Goal: Transaction & Acquisition: Purchase product/service

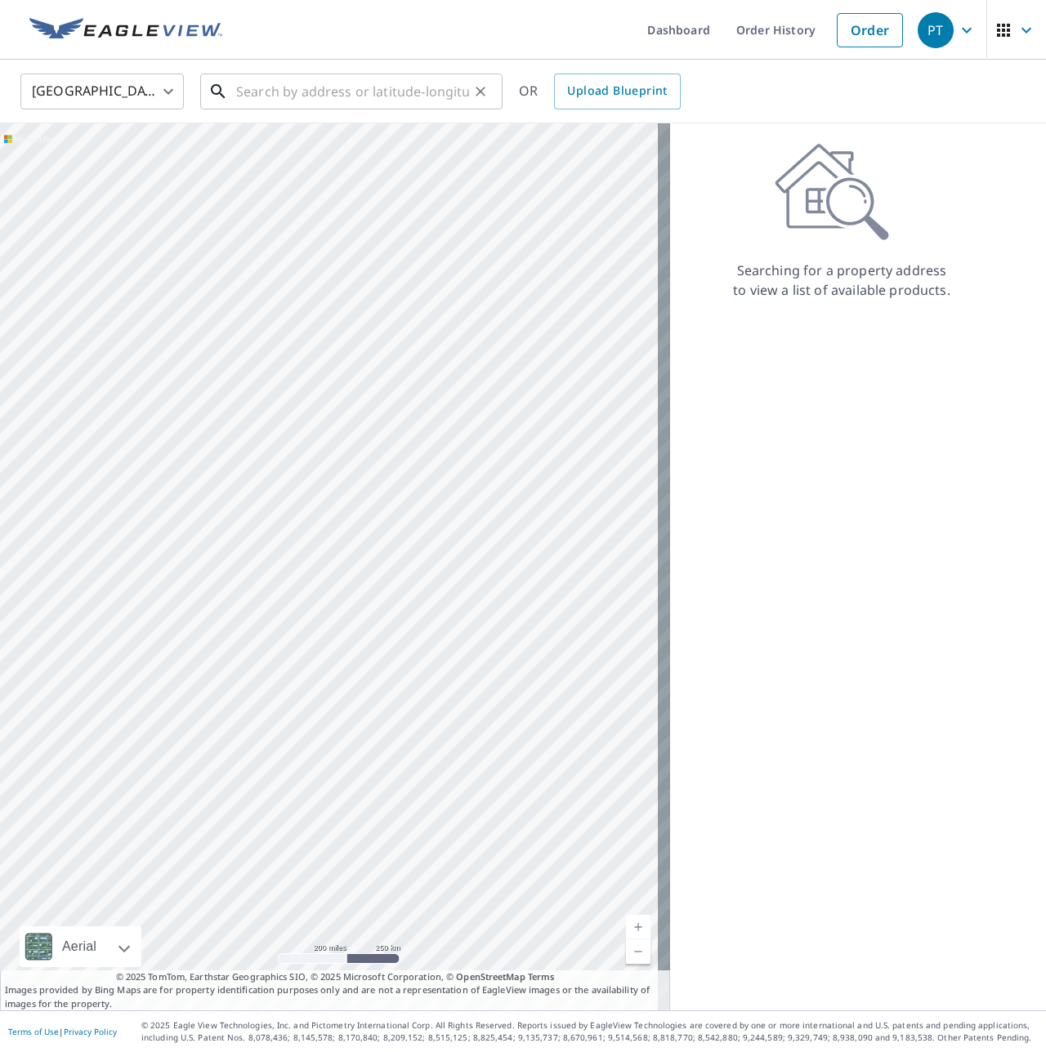
click at [373, 81] on input "text" at bounding box center [352, 92] width 233 height 46
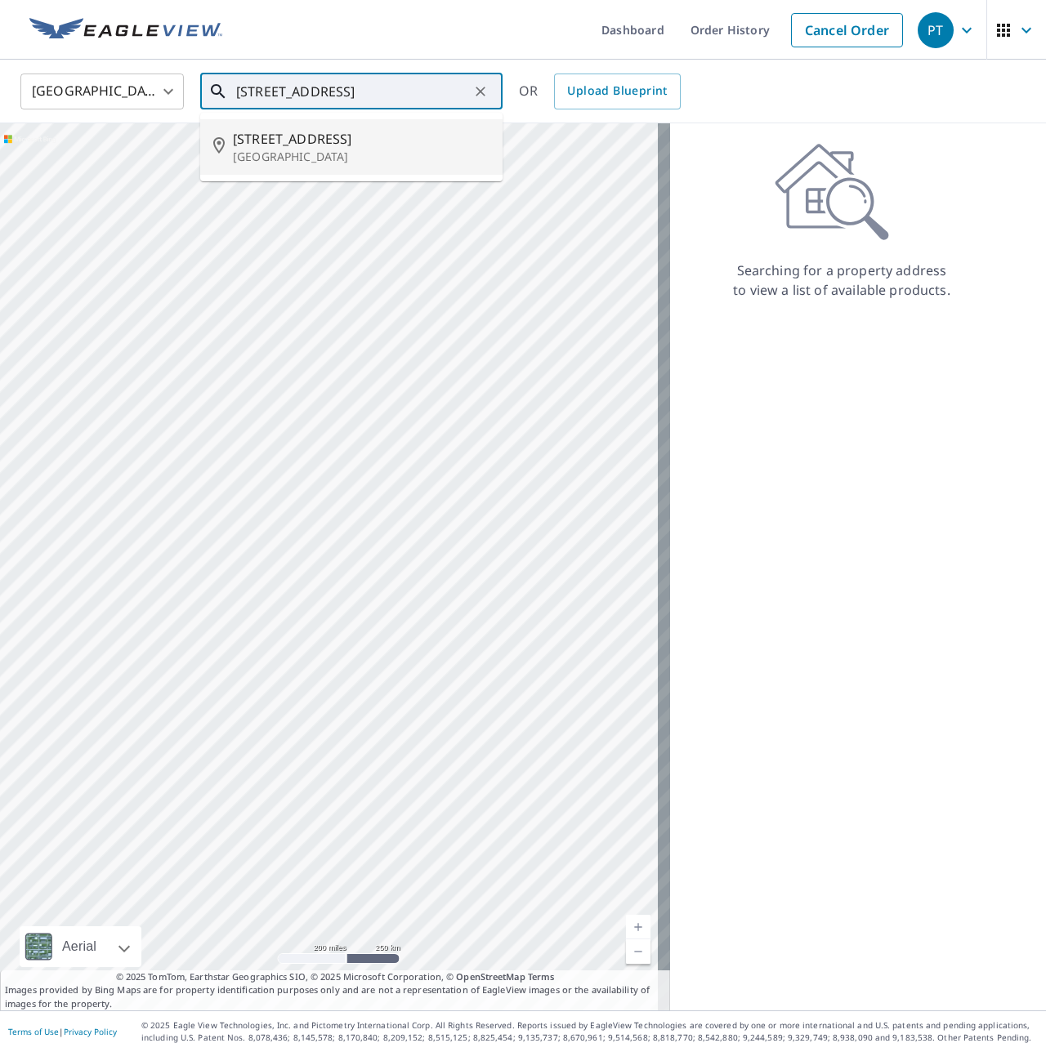
click at [350, 163] on p "[GEOGRAPHIC_DATA]" at bounding box center [361, 157] width 257 height 16
type input "[STREET_ADDRESS][PERSON_NAME]"
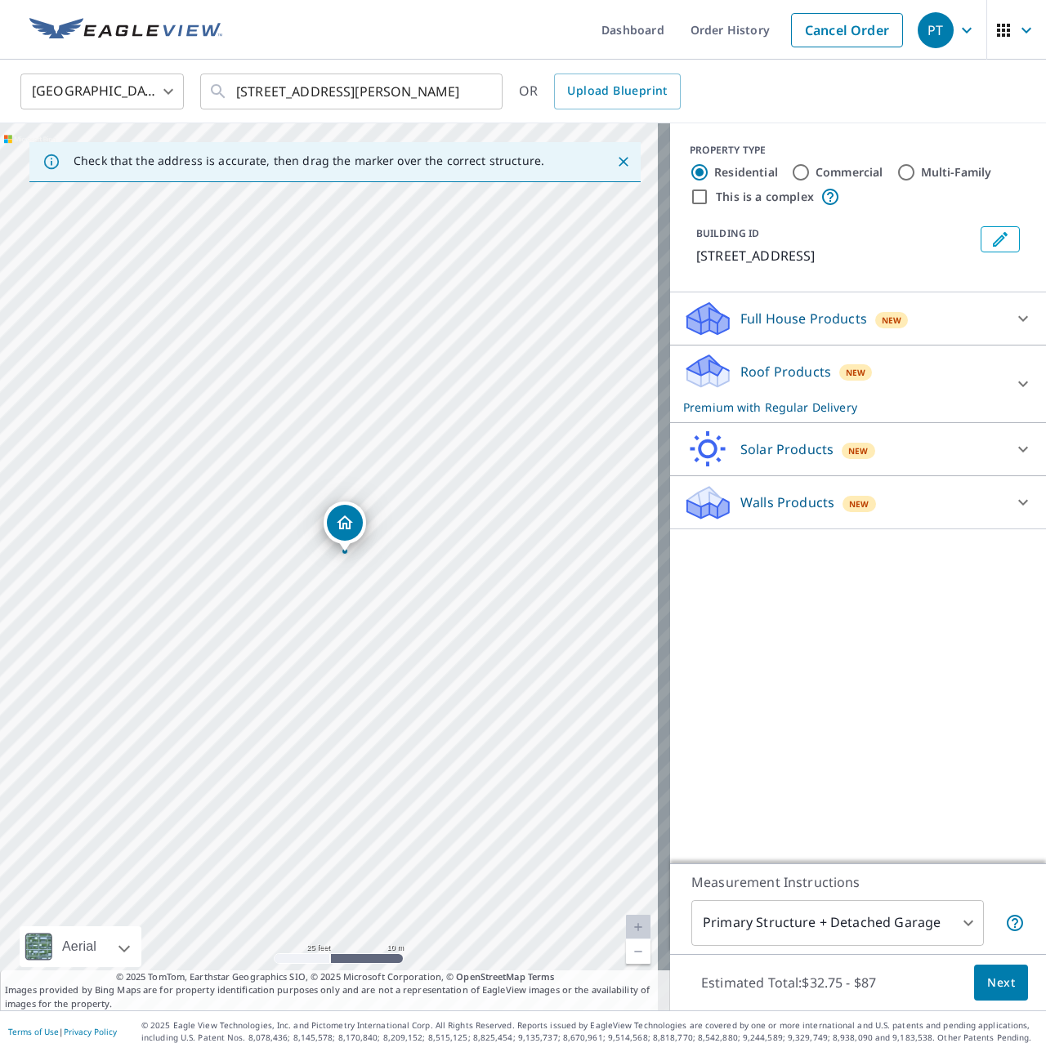
click at [1013, 379] on icon at bounding box center [1023, 384] width 20 height 20
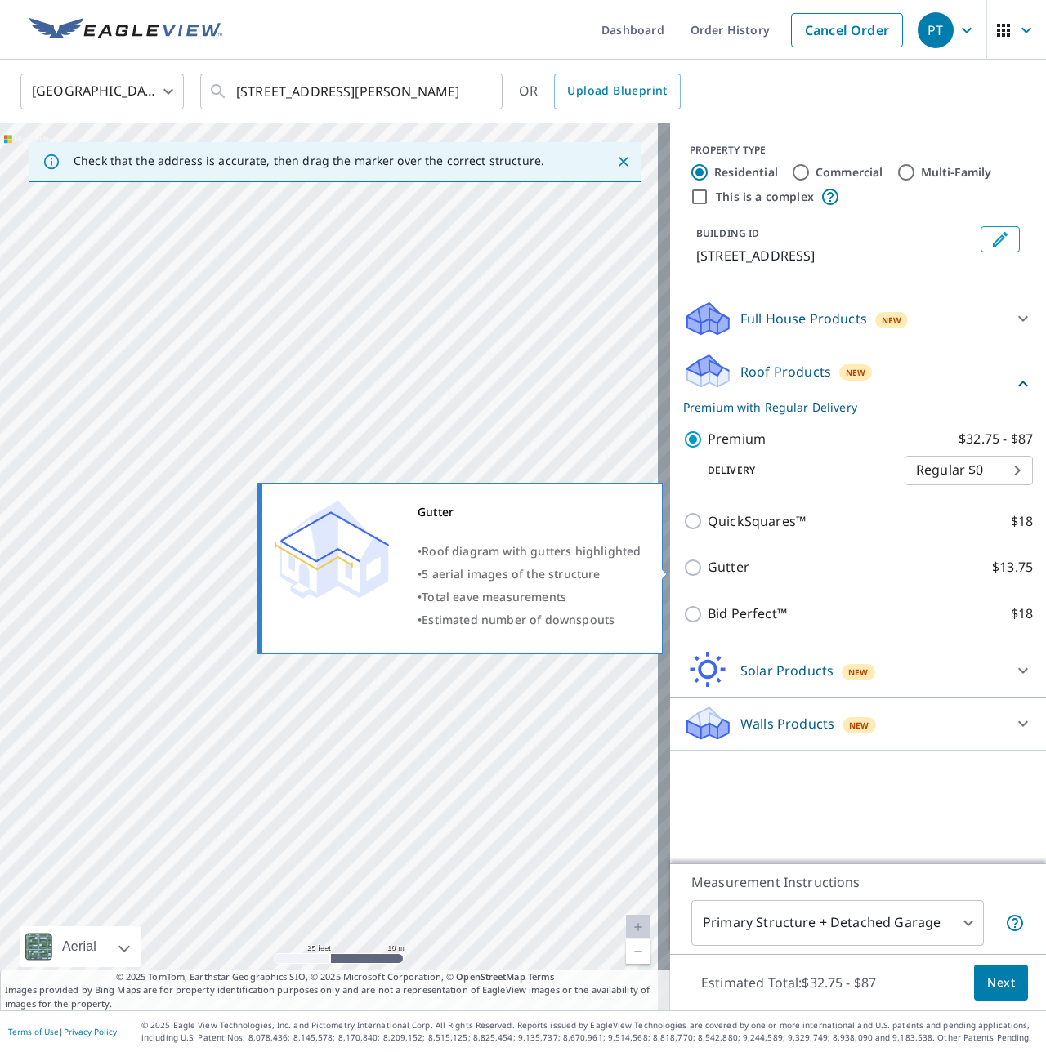
click at [683, 576] on input "Gutter $13.75" at bounding box center [695, 568] width 25 height 20
checkbox input "true"
checkbox input "false"
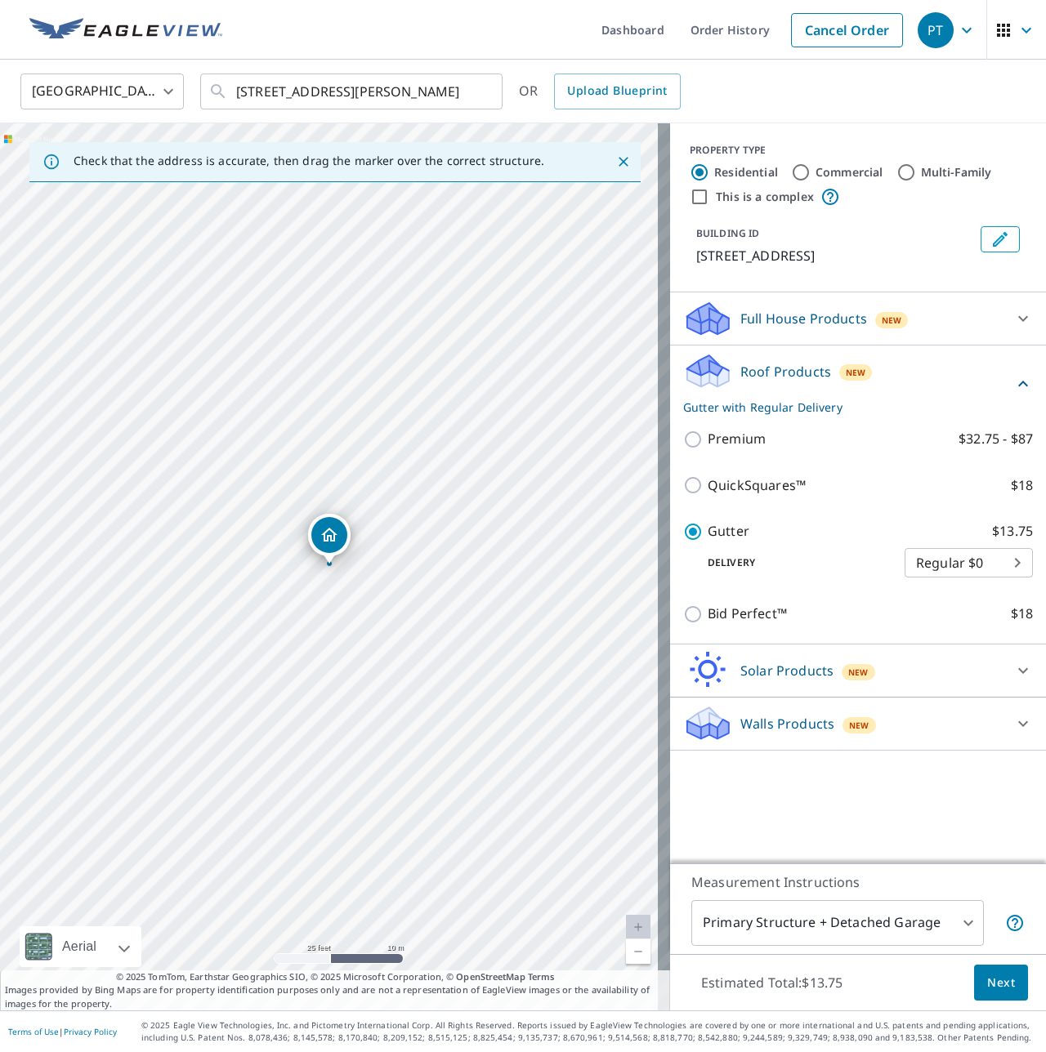
click at [987, 983] on span "Next" at bounding box center [1001, 983] width 28 height 20
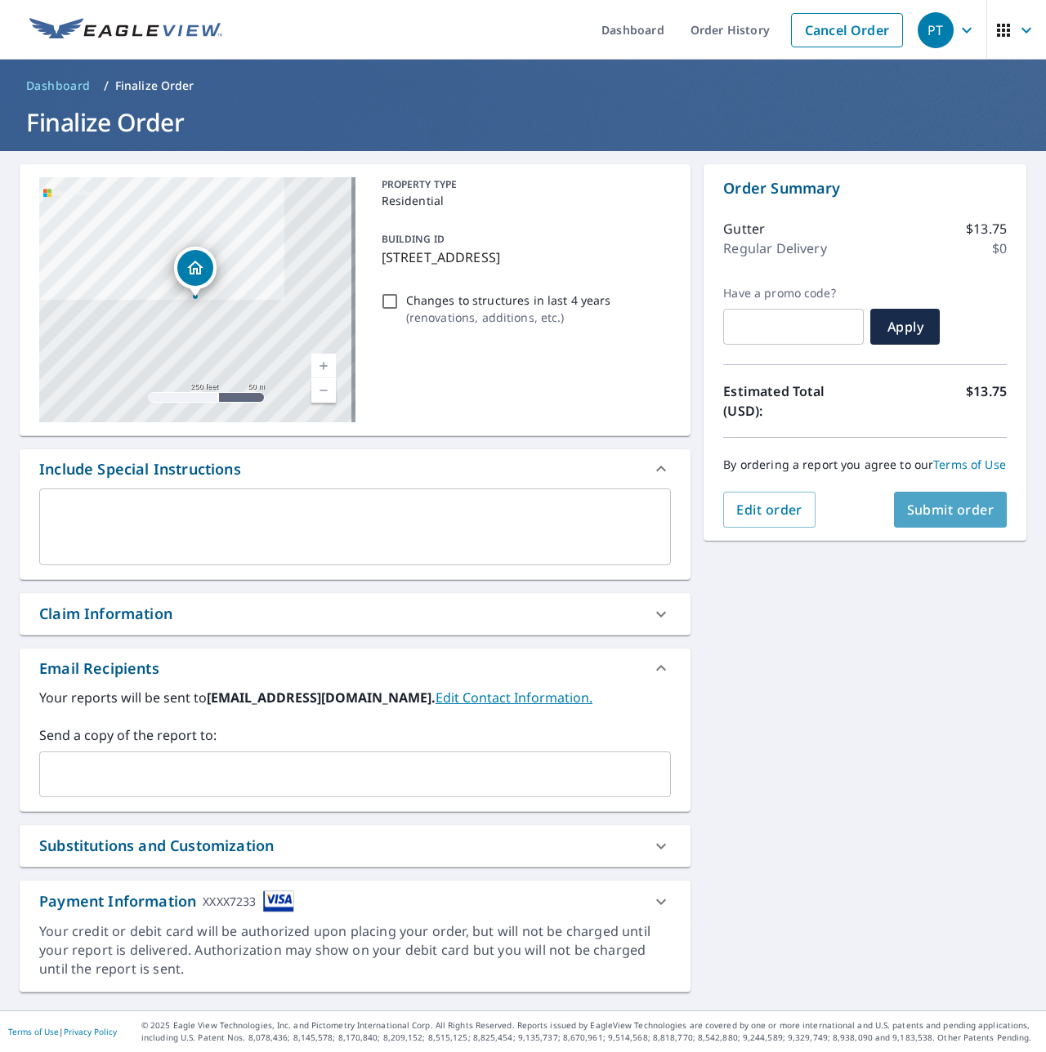
click at [926, 519] on span "Submit order" at bounding box center [950, 510] width 87 height 18
checkbox input "true"
